Goal: Task Accomplishment & Management: Manage account settings

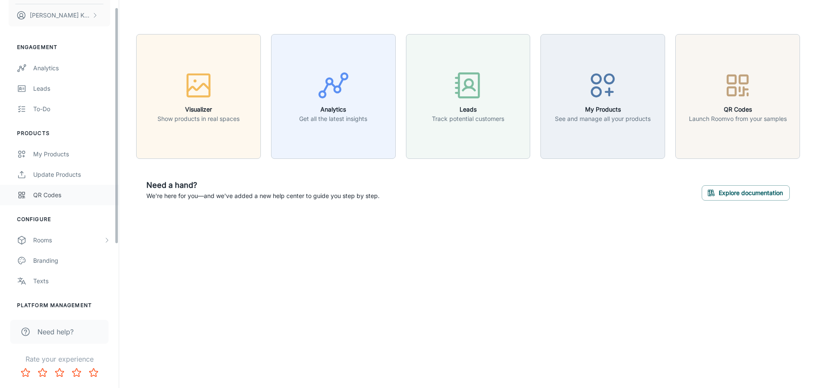
scroll to position [10, 0]
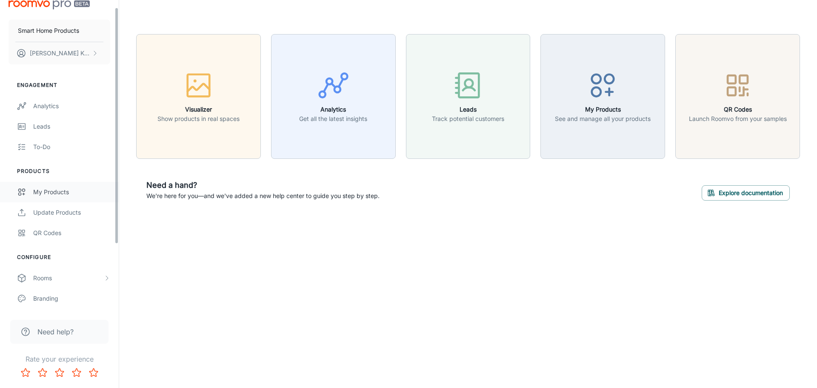
click at [57, 191] on div "My Products" at bounding box center [71, 191] width 77 height 9
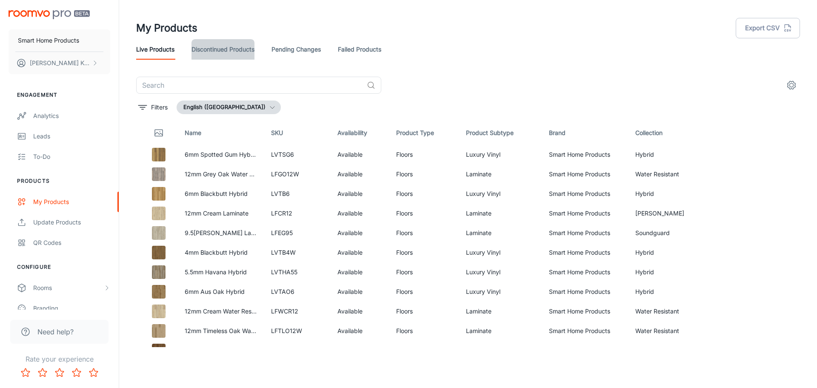
click at [244, 54] on link "Discontinued Products" at bounding box center [223, 49] width 63 height 20
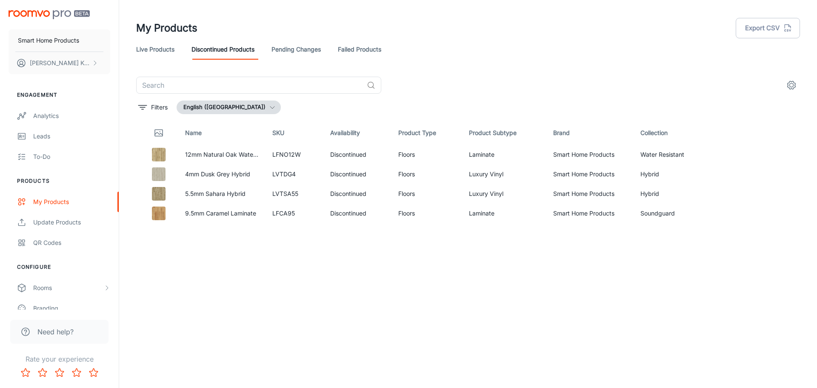
click at [309, 49] on link "Pending Changes" at bounding box center [296, 49] width 49 height 20
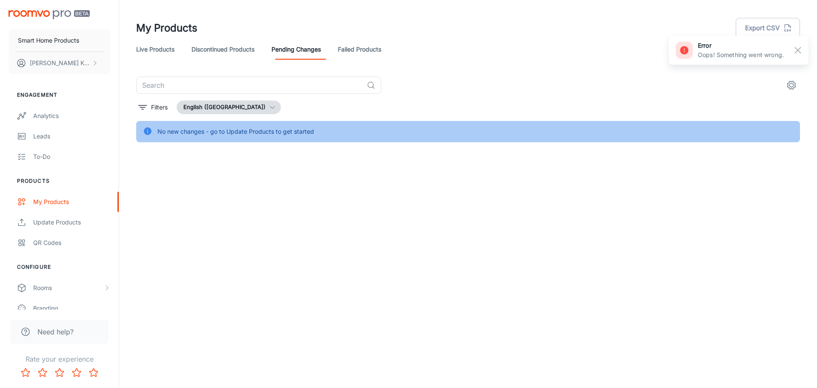
click at [201, 42] on link "Discontinued Products" at bounding box center [223, 49] width 63 height 20
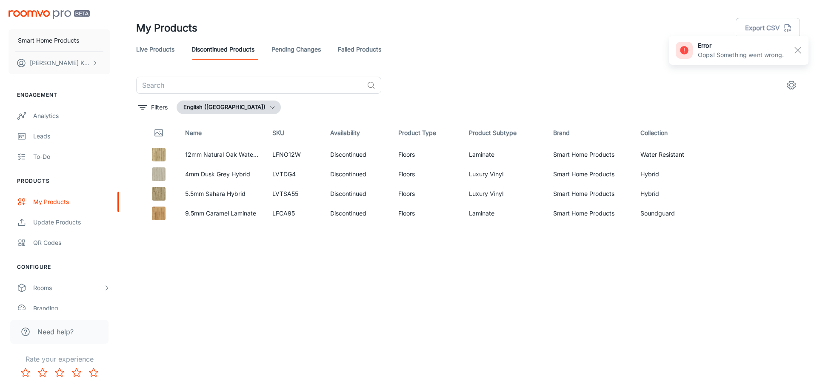
click at [158, 45] on link "Live Products" at bounding box center [155, 49] width 38 height 20
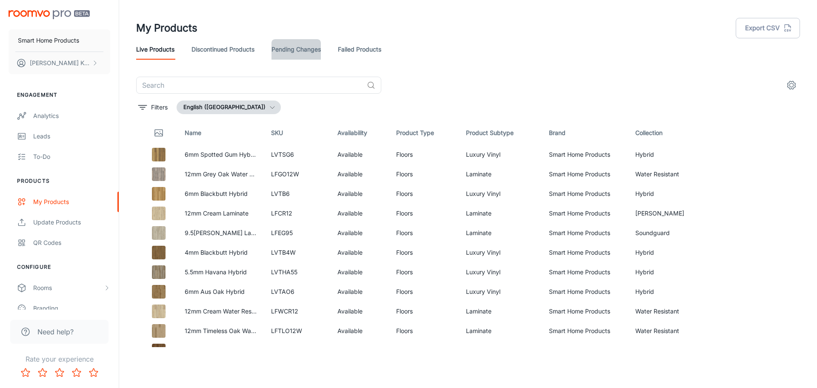
click at [303, 51] on link "Pending Changes" at bounding box center [296, 49] width 49 height 20
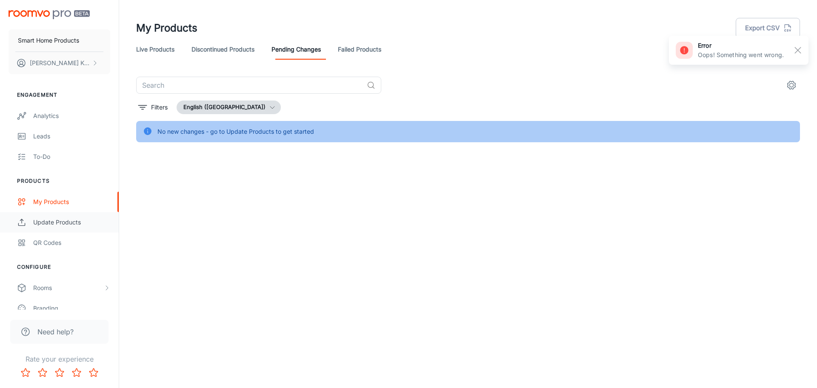
click at [67, 221] on div "Update Products" at bounding box center [71, 222] width 77 height 9
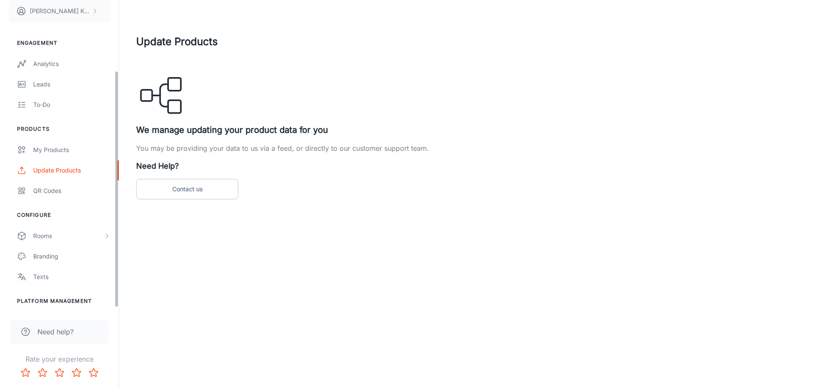
scroll to position [95, 0]
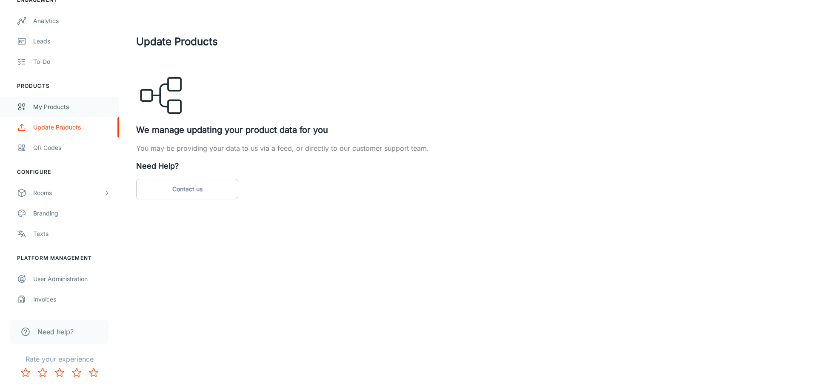
click at [60, 108] on div "My Products" at bounding box center [71, 106] width 77 height 9
